Goal: Information Seeking & Learning: Learn about a topic

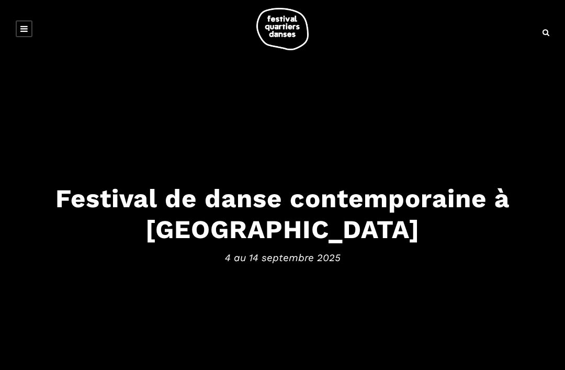
click at [286, 21] on img at bounding box center [282, 29] width 52 height 42
click at [361, 208] on h3 "Festival de danse contemporaine à [GEOGRAPHIC_DATA]" at bounding box center [282, 214] width 544 height 62
click at [25, 33] on link at bounding box center [24, 28] width 17 height 17
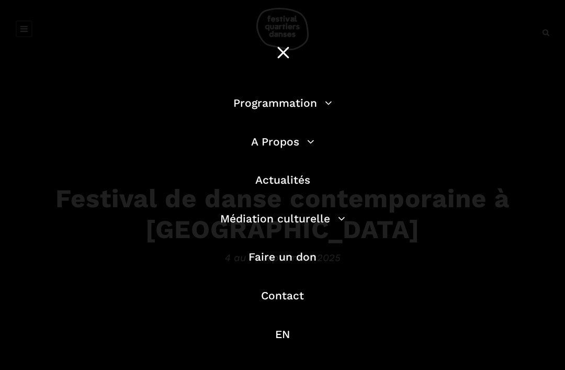
click at [294, 97] on link "Programmation" at bounding box center [282, 102] width 99 height 13
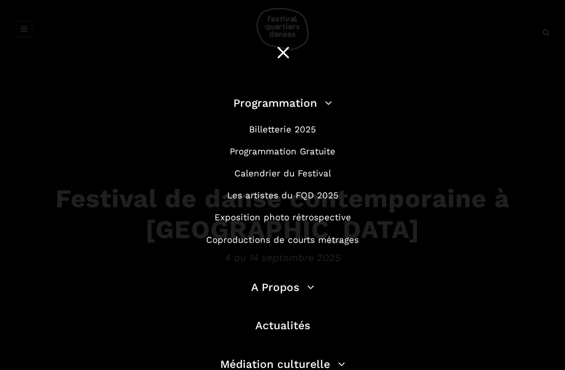
click at [333, 155] on link "Programmation Gratuite" at bounding box center [283, 151] width 106 height 10
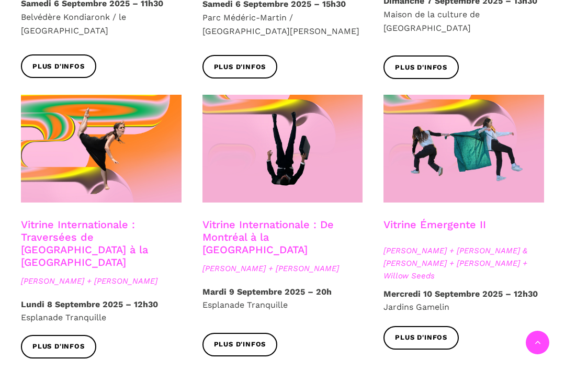
scroll to position [794, 0]
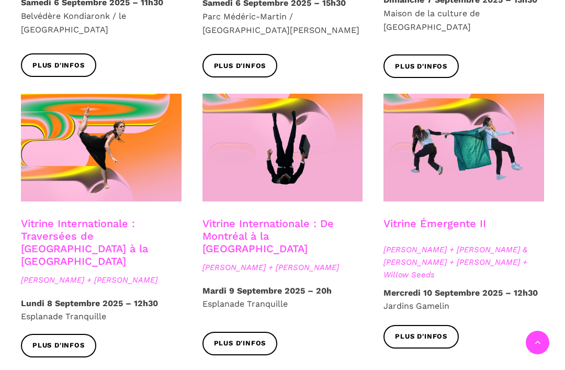
click at [548, 325] on div "Plus d'infos" at bounding box center [464, 344] width 182 height 39
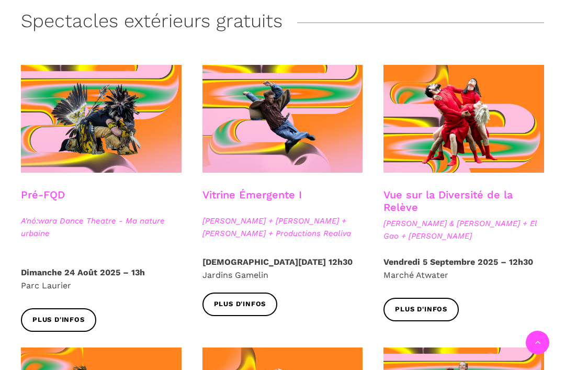
scroll to position [231, 0]
